Goal: Task Accomplishment & Management: Use online tool/utility

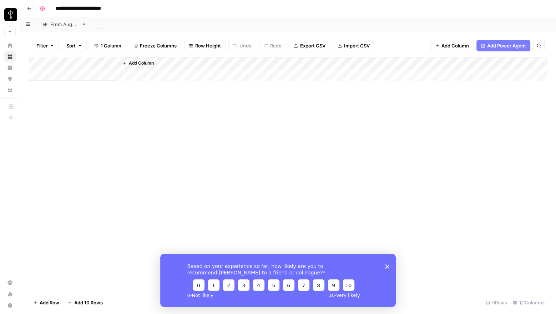
click at [64, 25] on div "From [DATE]" at bounding box center [64, 24] width 28 height 7
click at [319, 73] on div "Add Column" at bounding box center [288, 174] width 519 height 234
click at [321, 76] on div "Add Column" at bounding box center [288, 174] width 519 height 234
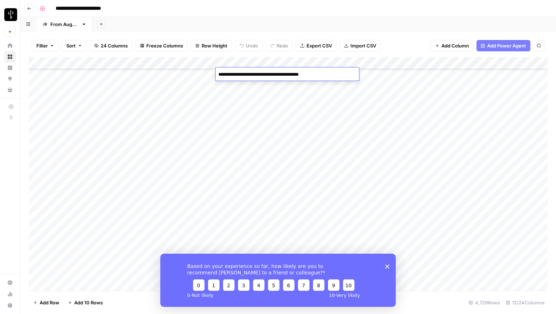
click at [321, 76] on textarea "**********" at bounding box center [288, 75] width 144 height 10
click at [291, 83] on div "Add Column" at bounding box center [288, 174] width 519 height 234
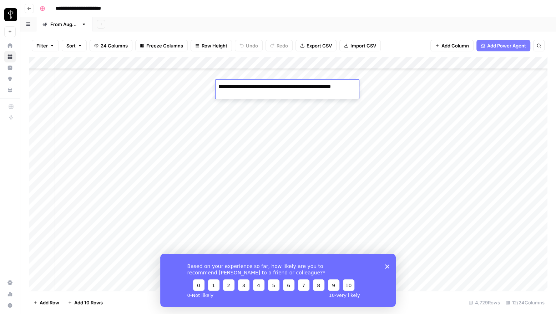
click at [386, 86] on div "Add Column" at bounding box center [288, 174] width 519 height 234
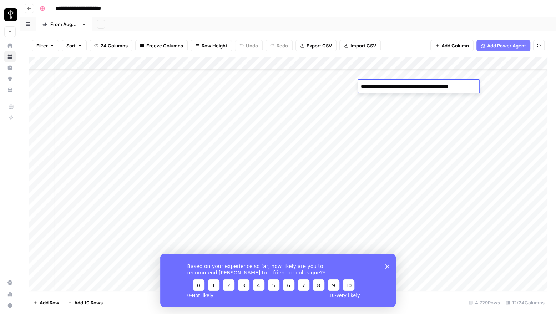
click at [411, 99] on div "Add Column" at bounding box center [288, 174] width 519 height 234
click at [410, 86] on div "Add Column" at bounding box center [288, 174] width 519 height 234
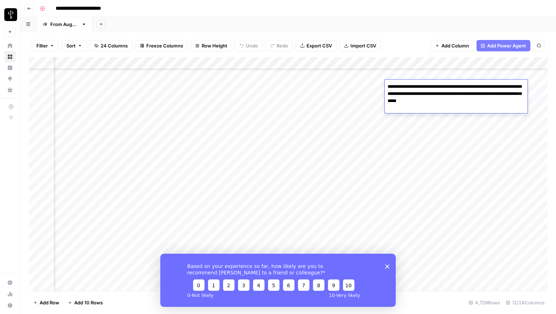
click at [410, 86] on textarea "**********" at bounding box center [456, 94] width 143 height 24
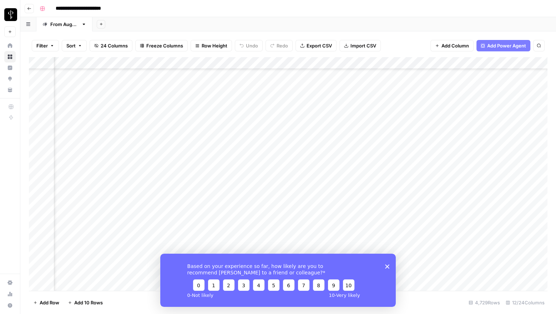
click at [359, 88] on div "Add Column" at bounding box center [288, 174] width 519 height 234
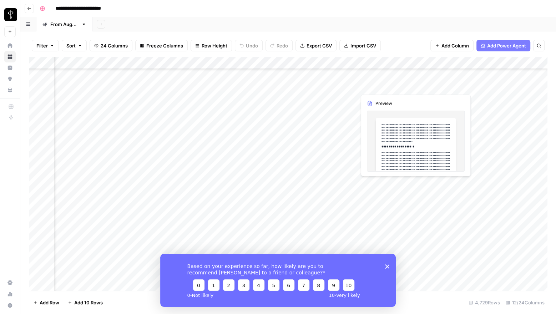
click at [348, 85] on div "Add Column" at bounding box center [288, 174] width 519 height 234
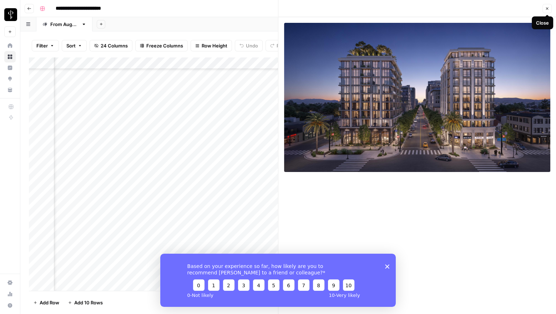
click at [546, 9] on icon "button" at bounding box center [547, 8] width 4 height 4
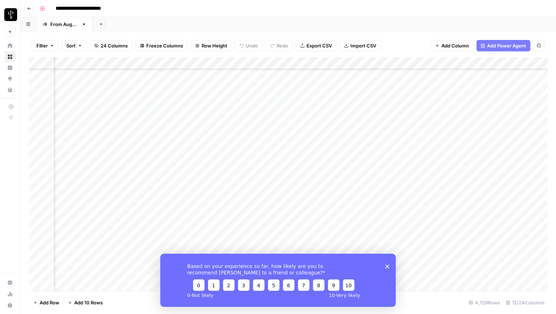
scroll to position [207, 225]
click at [379, 86] on div "Add Column" at bounding box center [288, 174] width 519 height 234
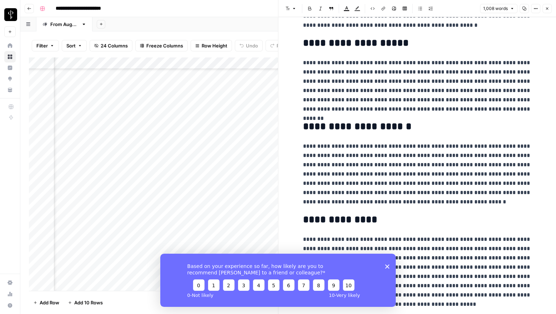
scroll to position [733, 0]
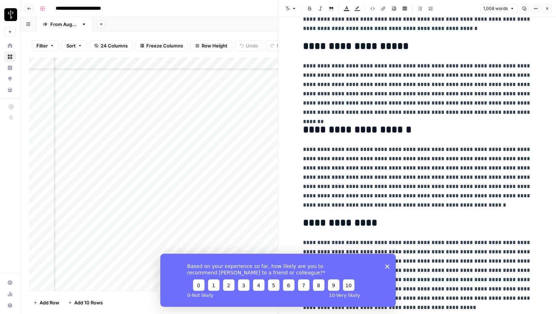
click at [548, 5] on button "Close" at bounding box center [547, 8] width 9 height 9
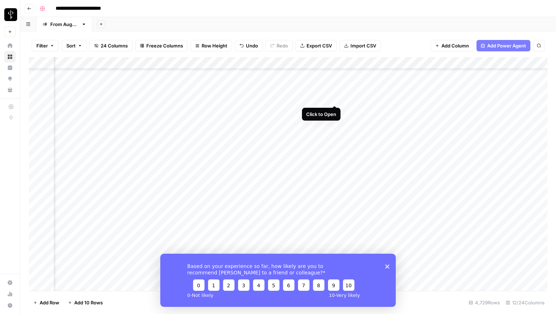
click at [333, 98] on div "Add Column" at bounding box center [288, 174] width 519 height 234
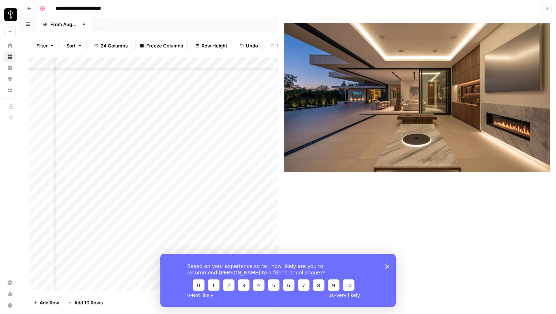
click at [548, 9] on icon "button" at bounding box center [547, 8] width 2 height 2
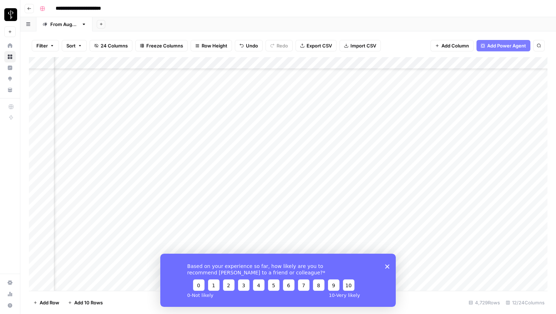
click at [336, 109] on div "Add Column" at bounding box center [288, 174] width 519 height 234
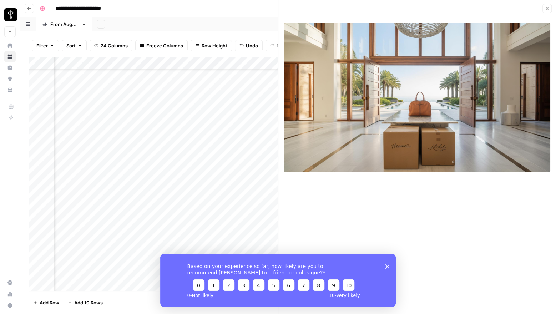
click at [548, 9] on icon "button" at bounding box center [547, 8] width 4 height 4
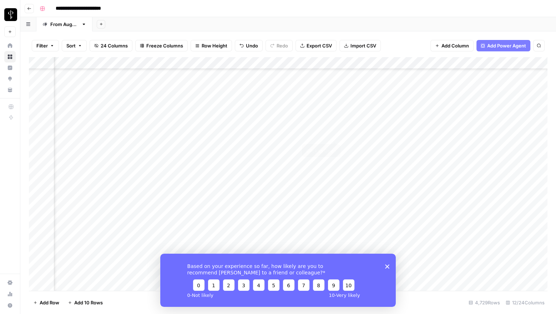
click at [335, 133] on div "Add Column" at bounding box center [288, 174] width 519 height 234
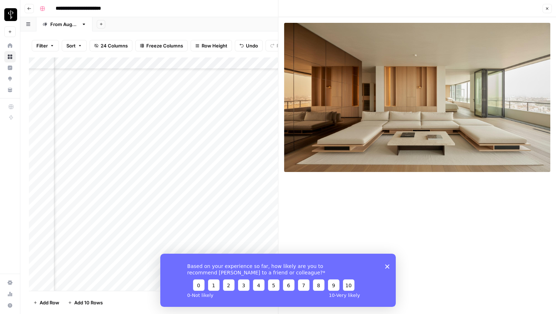
click at [549, 9] on icon "button" at bounding box center [547, 8] width 4 height 4
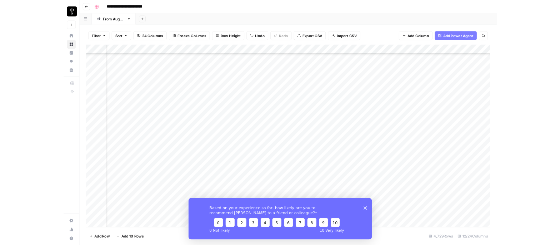
scroll to position [300, 225]
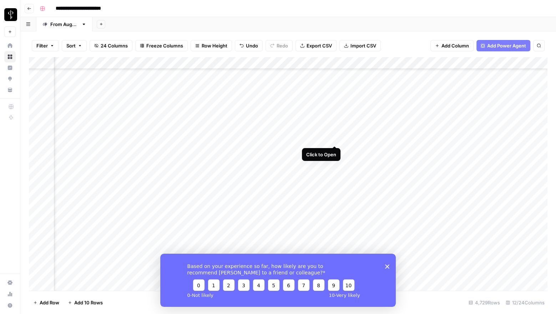
click at [335, 136] on div "Add Column" at bounding box center [288, 174] width 519 height 234
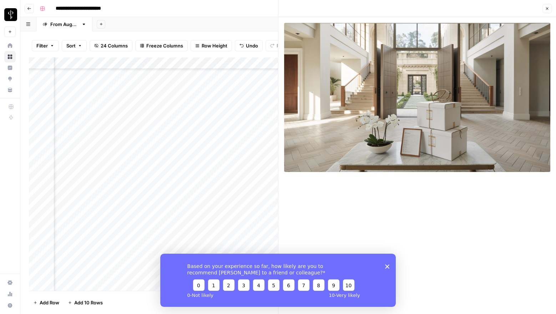
click at [388, 267] on icon "Close survey" at bounding box center [387, 266] width 4 height 4
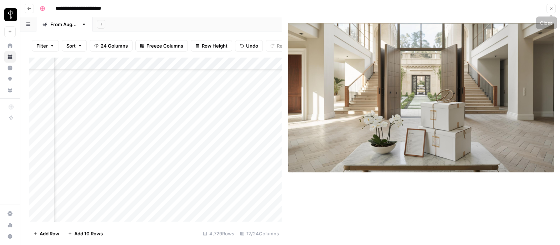
click at [549, 10] on icon "button" at bounding box center [551, 8] width 4 height 4
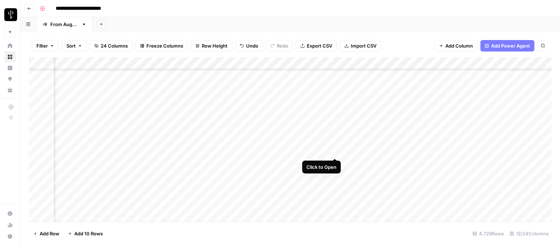
click at [336, 149] on div "Add Column" at bounding box center [290, 139] width 522 height 165
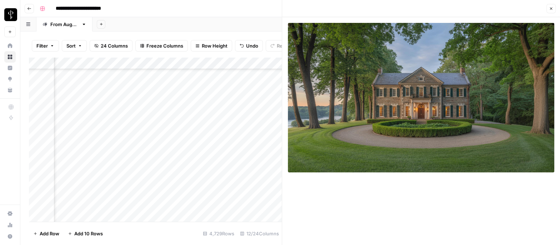
click at [550, 7] on icon "button" at bounding box center [551, 8] width 4 height 4
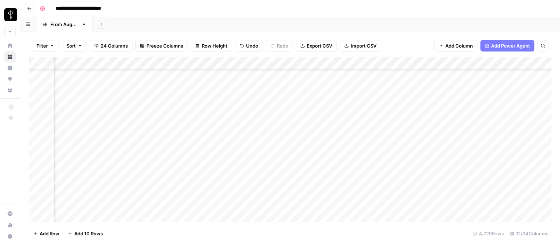
scroll to position [328, 225]
click at [332, 135] on div "Add Column" at bounding box center [290, 139] width 522 height 165
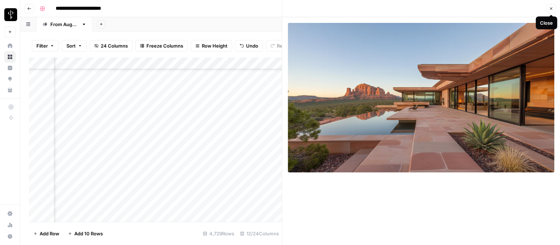
click at [555, 6] on button "Close" at bounding box center [550, 8] width 9 height 9
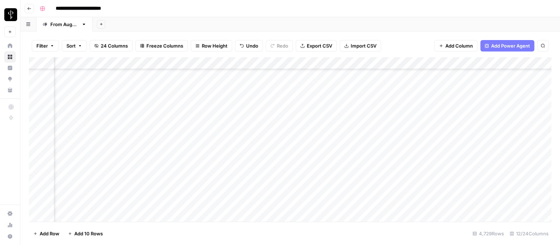
scroll to position [370, 225]
click at [338, 131] on div "Add Column" at bounding box center [290, 139] width 522 height 165
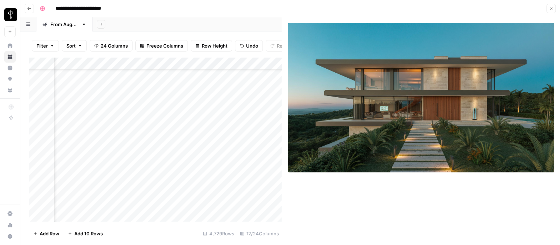
click at [552, 9] on icon "button" at bounding box center [551, 8] width 4 height 4
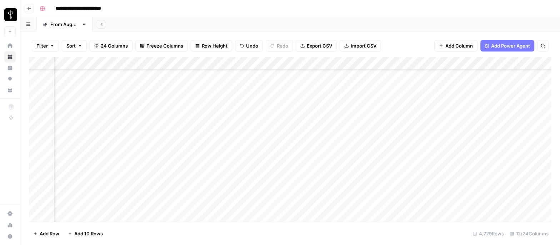
click at [31, 8] on button "Go back" at bounding box center [29, 8] width 9 height 9
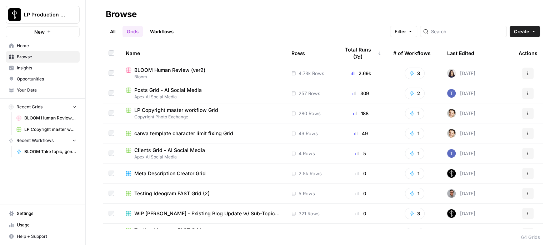
click at [159, 35] on link "Workflows" at bounding box center [162, 31] width 32 height 11
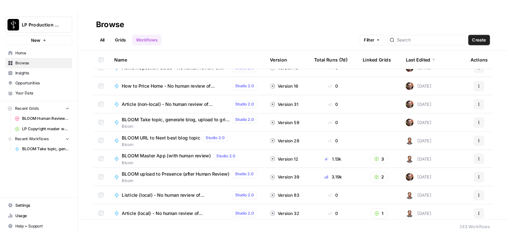
scroll to position [12, 0]
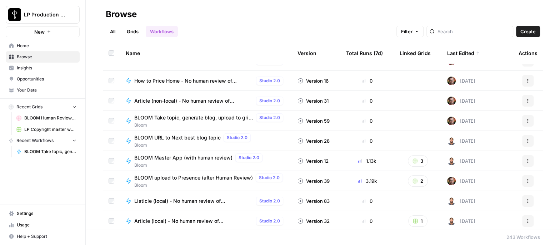
click at [198, 116] on span "BLOOM Take topic, generate blog, upload to grid (with Human Review)" at bounding box center [193, 117] width 119 height 7
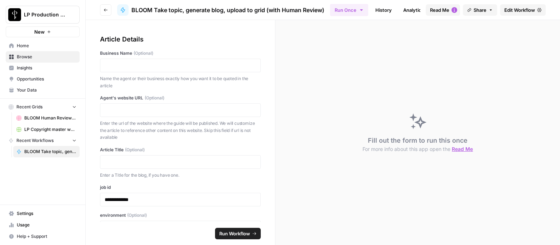
click at [526, 10] on span "Edit Workflow" at bounding box center [519, 9] width 31 height 7
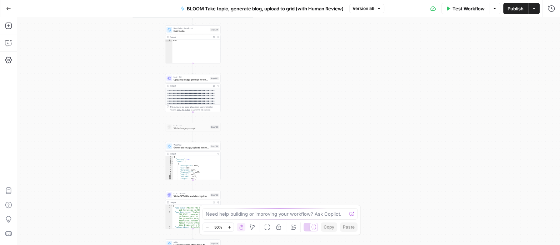
click at [14, 8] on button "Go Back" at bounding box center [8, 8] width 13 height 13
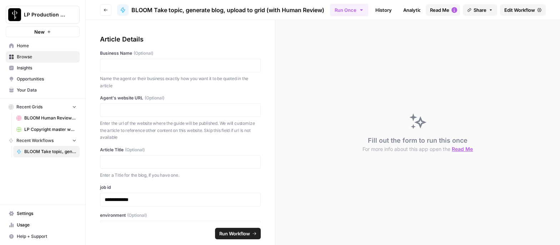
click at [21, 49] on link "Home" at bounding box center [43, 45] width 74 height 11
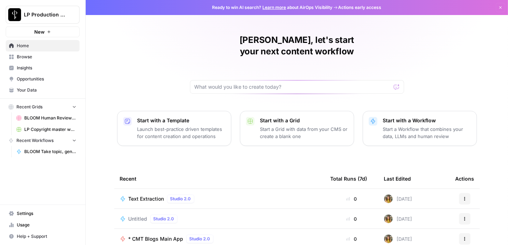
click at [49, 56] on span "Browse" at bounding box center [47, 57] width 60 height 6
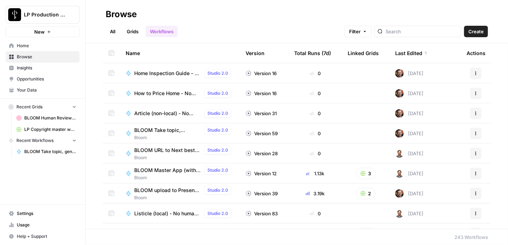
click at [163, 131] on span "BLOOM Take topic, generate blog, upload to grid (with Human Review)" at bounding box center [167, 129] width 67 height 7
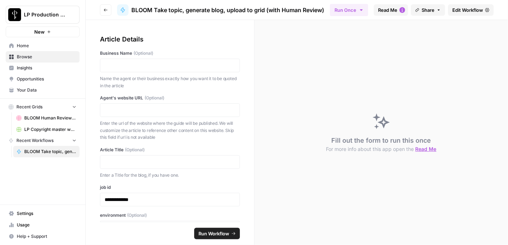
click at [467, 11] on span "Edit Workflow" at bounding box center [467, 9] width 31 height 7
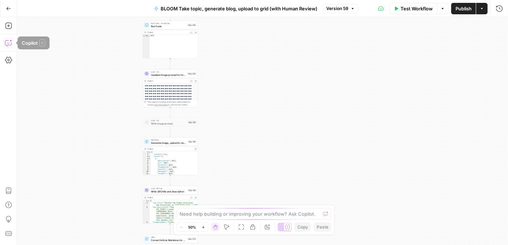
click at [5, 42] on icon "button" at bounding box center [8, 43] width 6 height 6
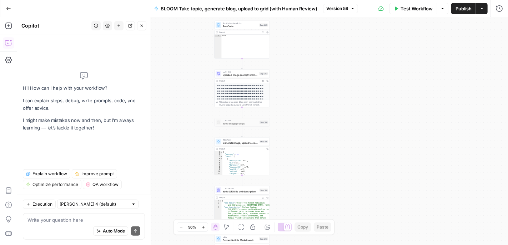
click at [54, 217] on textarea at bounding box center [83, 219] width 113 height 7
type textarea "Where is the image generation prompt?"
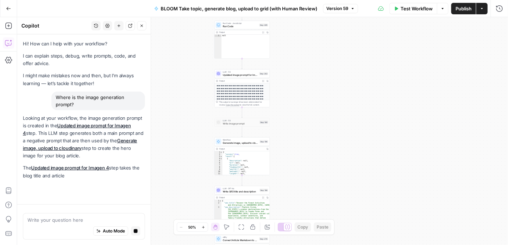
click at [241, 92] on p "**********" at bounding box center [242, 104] width 51 height 39
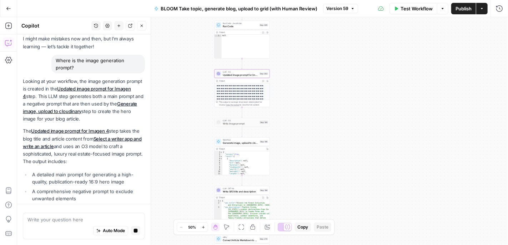
scroll to position [31, 0]
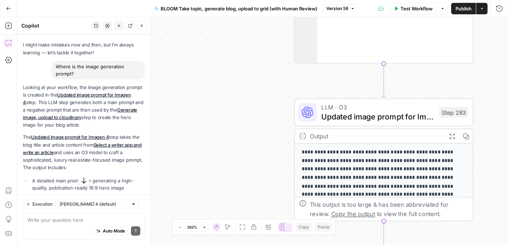
click at [366, 119] on span "Updated image prompt for Imagen 4" at bounding box center [378, 115] width 114 height 11
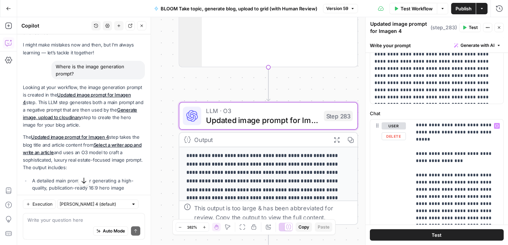
scroll to position [252, 0]
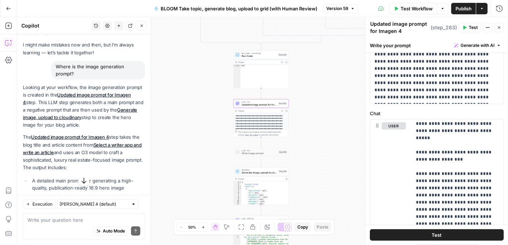
click at [317, 88] on div "**********" at bounding box center [262, 130] width 491 height 227
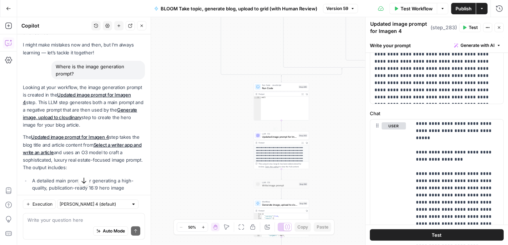
click at [272, 152] on p "**********" at bounding box center [281, 165] width 51 height 39
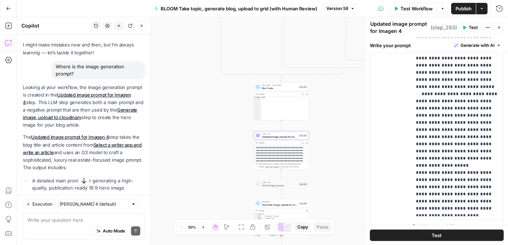
scroll to position [281, 0]
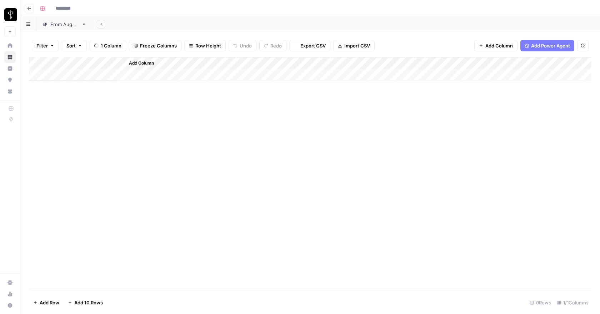
type input "**********"
click at [62, 25] on div "From [DATE]" at bounding box center [64, 24] width 28 height 7
type input "**********"
click at [81, 76] on div "Add Column" at bounding box center [310, 174] width 562 height 234
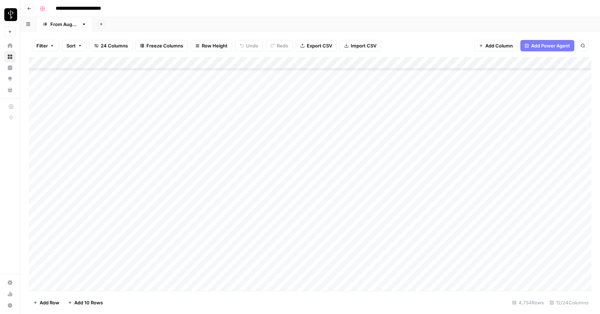
click at [82, 272] on div "Add Column" at bounding box center [310, 174] width 562 height 234
click at [84, 90] on div "Add Column" at bounding box center [310, 174] width 562 height 234
click at [68, 275] on div "Add Column" at bounding box center [310, 174] width 562 height 234
click at [90, 263] on div "Add Column" at bounding box center [310, 174] width 562 height 234
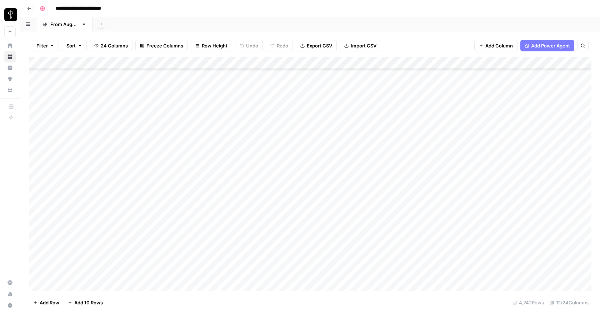
scroll to position [57351, 286]
click at [412, 261] on div "Add Column" at bounding box center [310, 174] width 562 height 234
type textarea "**********"
click at [268, 264] on div "Add Column" at bounding box center [310, 174] width 562 height 234
click at [273, 264] on div "Add Column" at bounding box center [310, 174] width 562 height 234
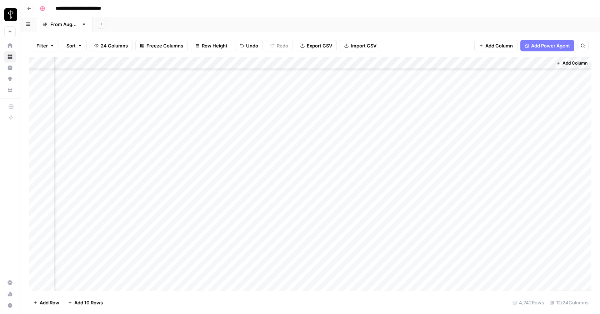
scroll to position [57351, 282]
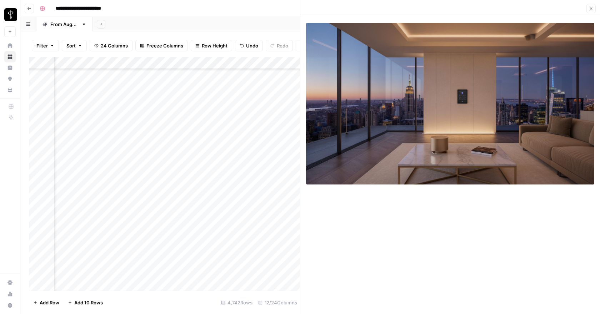
click at [591, 10] on icon "button" at bounding box center [591, 8] width 4 height 4
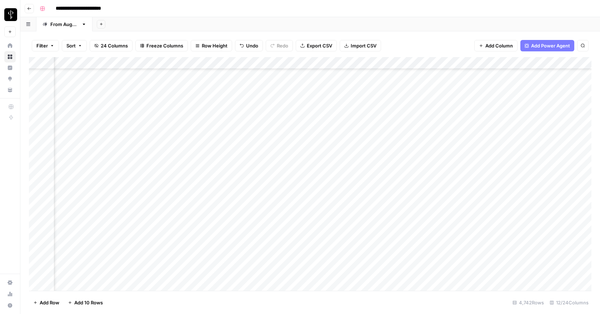
scroll to position [57351, 237]
click at [247, 261] on div "Add Column" at bounding box center [310, 174] width 562 height 234
click at [257, 261] on div "Add Column" at bounding box center [310, 174] width 562 height 234
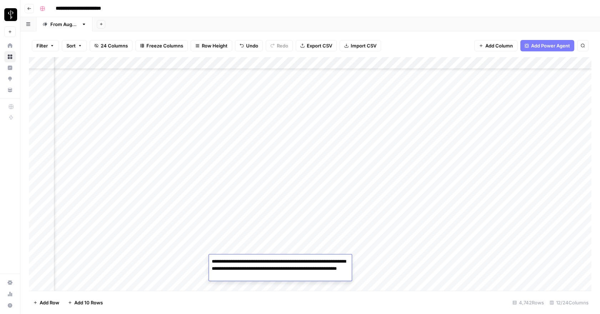
click at [171, 266] on div "Add Column" at bounding box center [310, 174] width 562 height 234
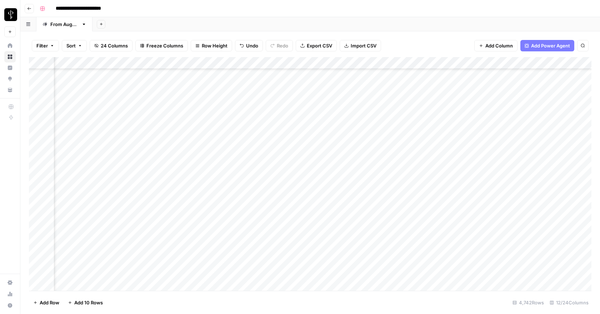
click at [185, 265] on div "Add Column" at bounding box center [310, 174] width 562 height 234
click at [114, 262] on div "Add Column" at bounding box center [310, 174] width 562 height 234
click at [242, 259] on div "Add Column" at bounding box center [310, 174] width 562 height 234
click at [242, 259] on textarea "**********" at bounding box center [291, 262] width 144 height 10
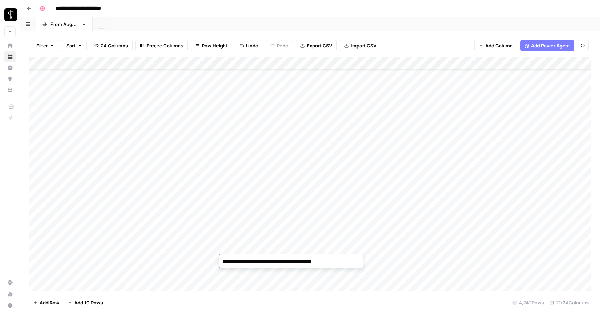
type textarea "**********"
click at [397, 261] on div "Add Column" at bounding box center [310, 174] width 562 height 234
click at [376, 262] on div "Add Column" at bounding box center [310, 174] width 562 height 234
click at [309, 263] on textarea "**********" at bounding box center [363, 262] width 121 height 10
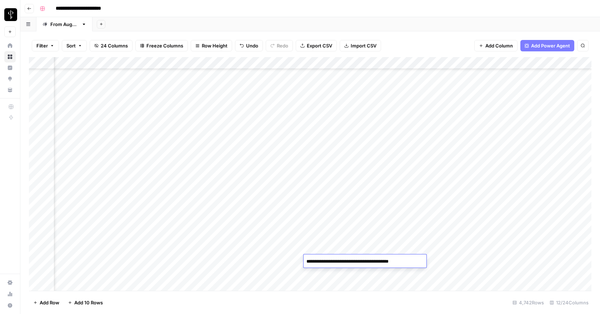
click at [309, 263] on textarea "**********" at bounding box center [363, 262] width 121 height 10
type textarea "**********"
click at [263, 261] on div "Add Column" at bounding box center [310, 174] width 562 height 234
click at [417, 254] on div "Add Column" at bounding box center [310, 174] width 562 height 234
click at [429, 260] on div "Add Column" at bounding box center [310, 174] width 562 height 234
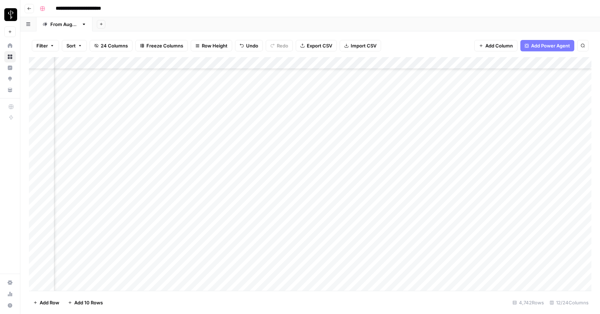
click at [443, 260] on div "Add Column" at bounding box center [310, 174] width 562 height 234
click at [355, 263] on div "Add Column" at bounding box center [310, 174] width 562 height 234
click at [503, 259] on div "Add Column" at bounding box center [310, 174] width 562 height 234
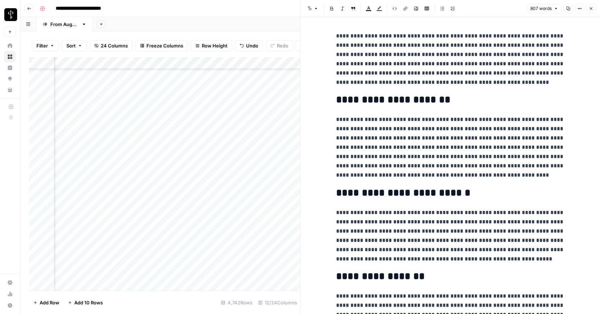
click at [429, 56] on p "**********" at bounding box center [450, 59] width 228 height 56
copy p "**********"
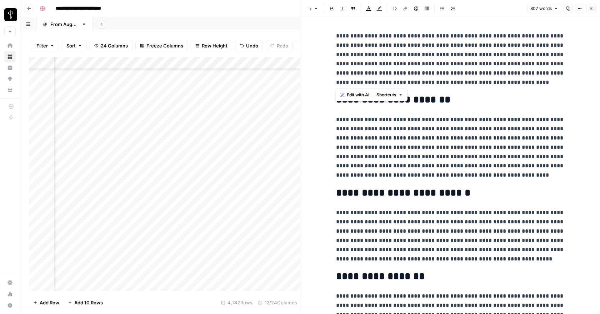
click at [373, 64] on p "**********" at bounding box center [450, 59] width 228 height 56
paste div
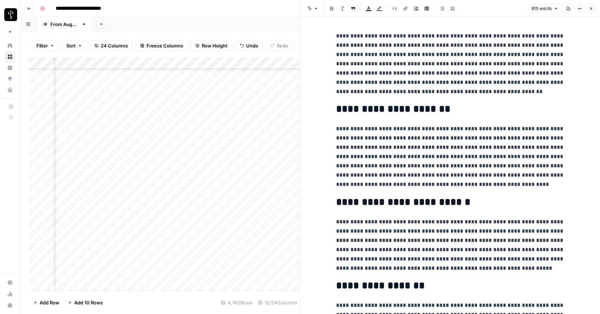
click at [436, 139] on p "**********" at bounding box center [450, 156] width 228 height 65
click at [424, 45] on p "**********" at bounding box center [450, 63] width 228 height 65
click at [460, 109] on h2 "**********" at bounding box center [450, 109] width 228 height 11
